Goal: Find specific page/section: Find specific page/section

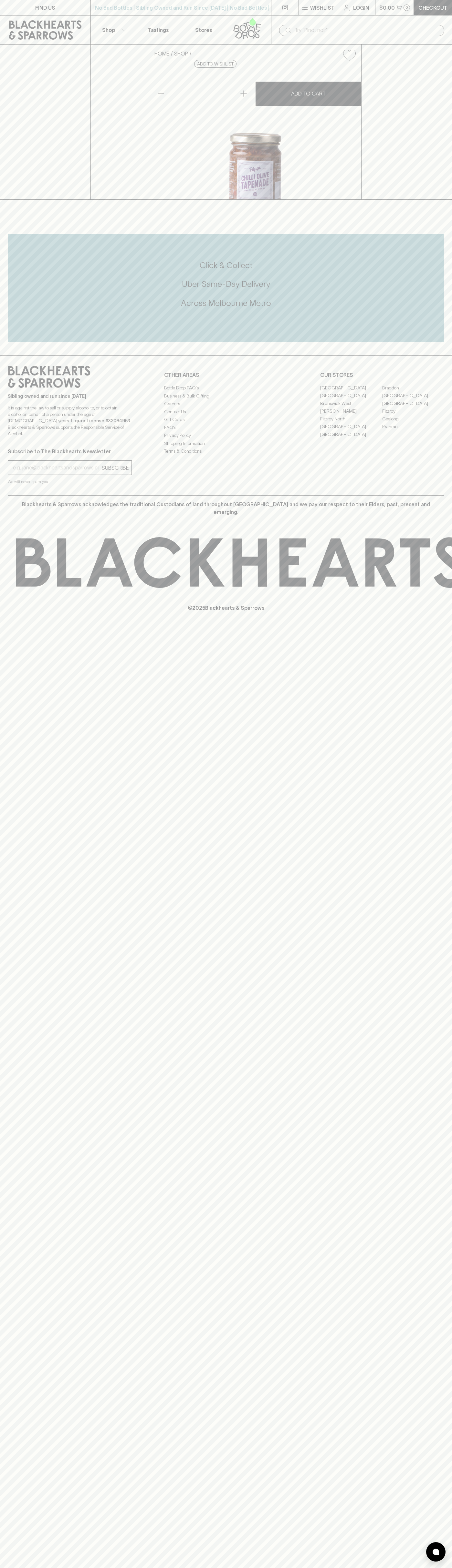
click at [345, 26] on input "text" at bounding box center [366, 30] width 144 height 10
click at [441, 289] on h5 "Uber Same-Day Delivery" at bounding box center [226, 284] width 436 height 10
click at [4, 1567] on html "FIND US | No Bad Bottles | Sibling Owned and Run Since 2006 | No Bad Bottles | …" at bounding box center [226, 784] width 452 height 1568
click at [28, 485] on div "Subscribe to The Blackhearts Newsletter SUBSCRIBE We will never spam you" at bounding box center [70, 464] width 124 height 43
